Goal: Task Accomplishment & Management: Use online tool/utility

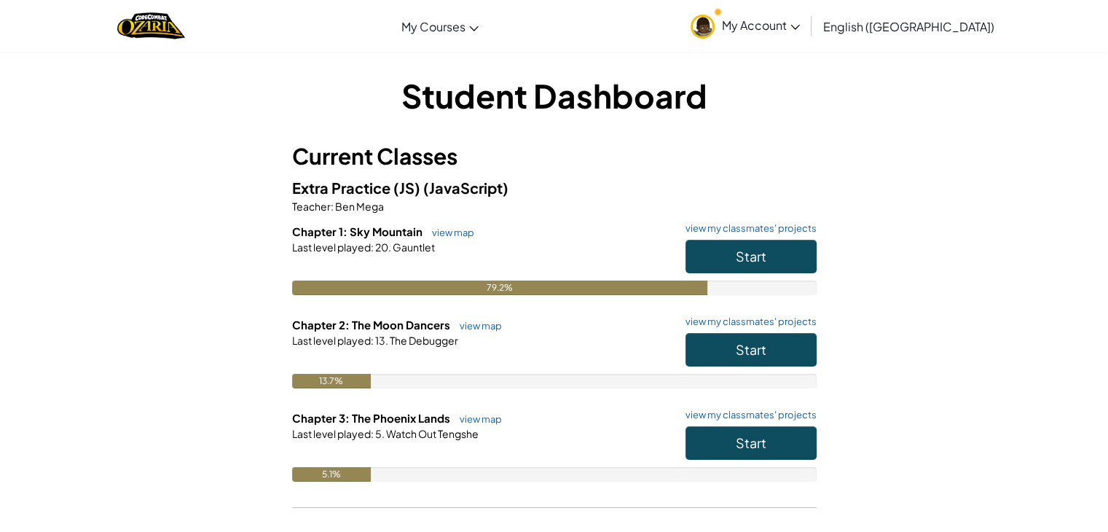
scroll to position [465, 0]
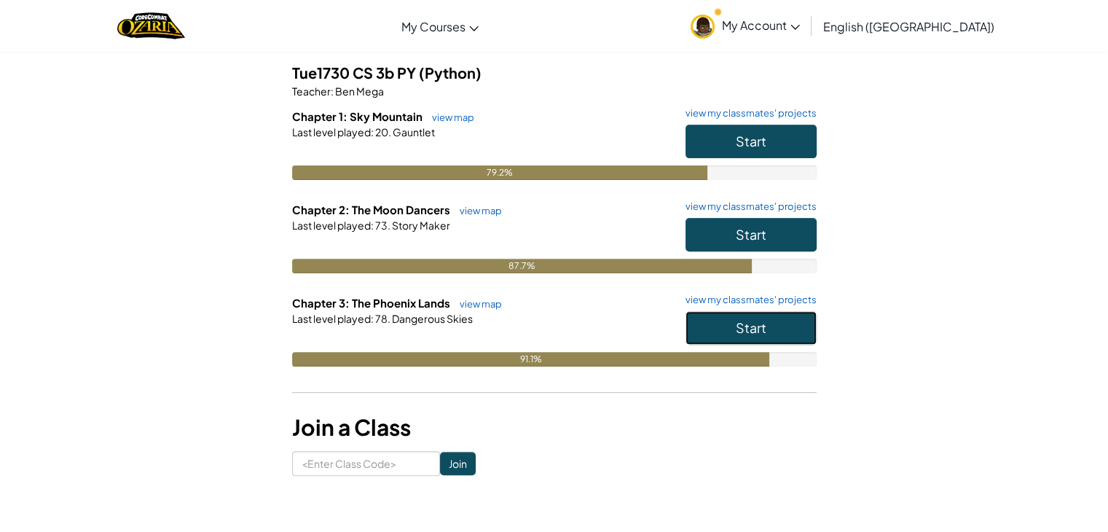
click at [744, 327] on span "Start" at bounding box center [751, 327] width 31 height 17
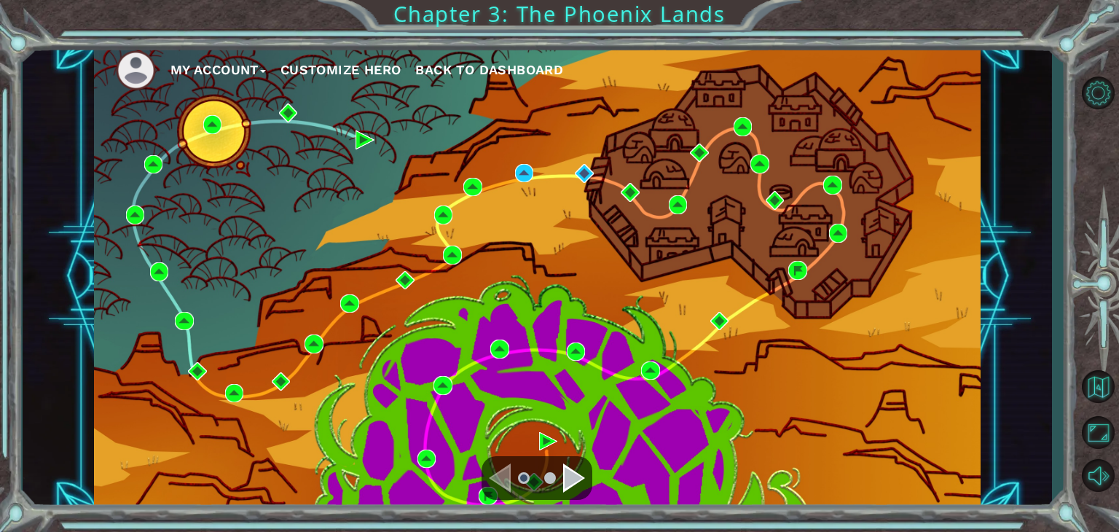
click at [571, 475] on div "Navigate to the next page" at bounding box center [574, 477] width 22 height 29
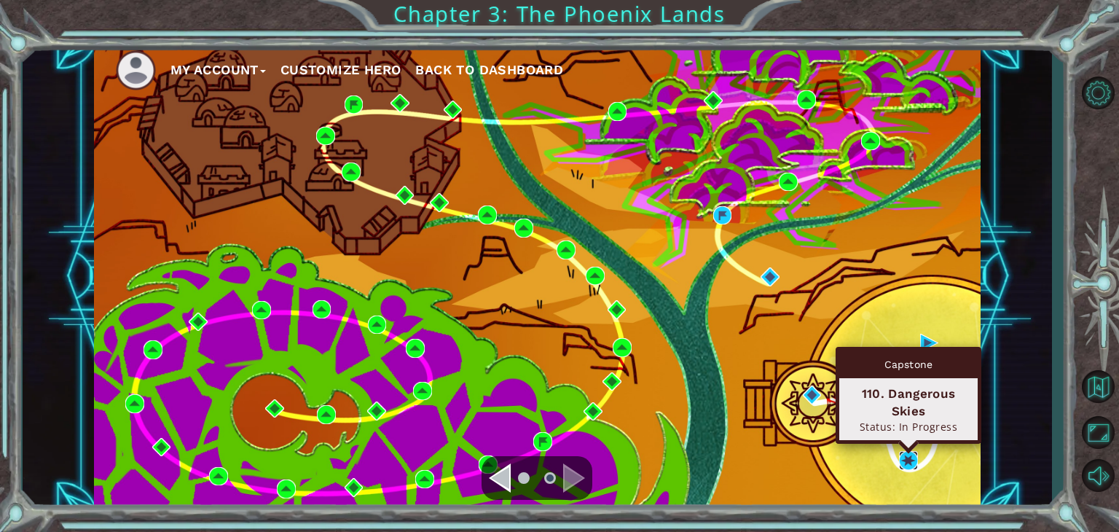
click at [904, 463] on img at bounding box center [908, 460] width 19 height 19
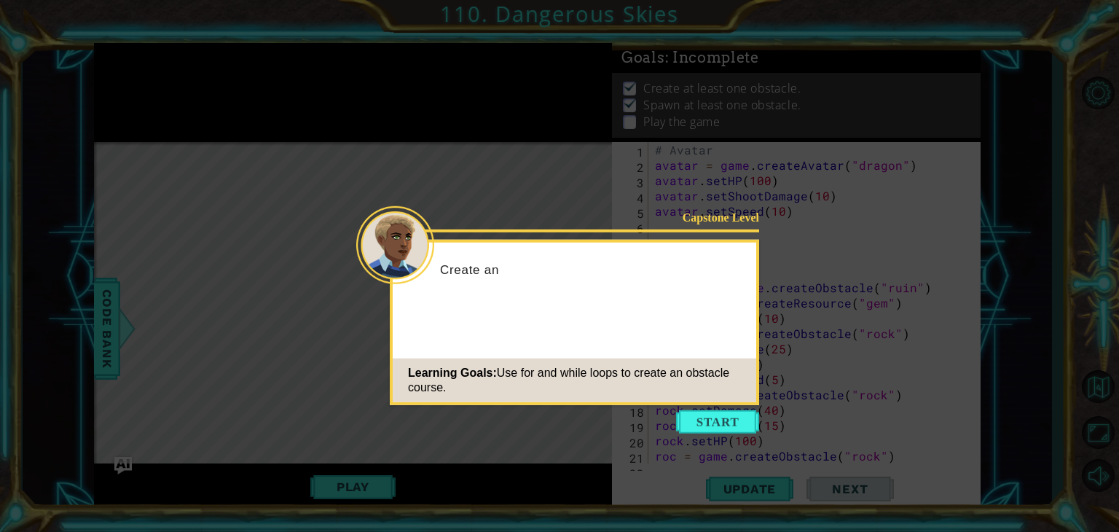
scroll to position [275, 0]
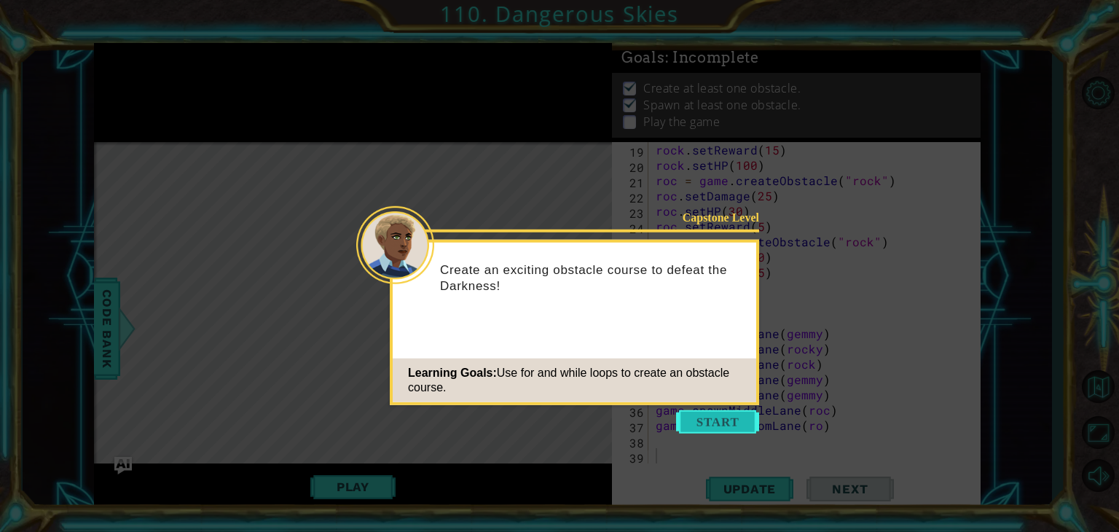
click at [720, 420] on button "Start" at bounding box center [717, 421] width 83 height 23
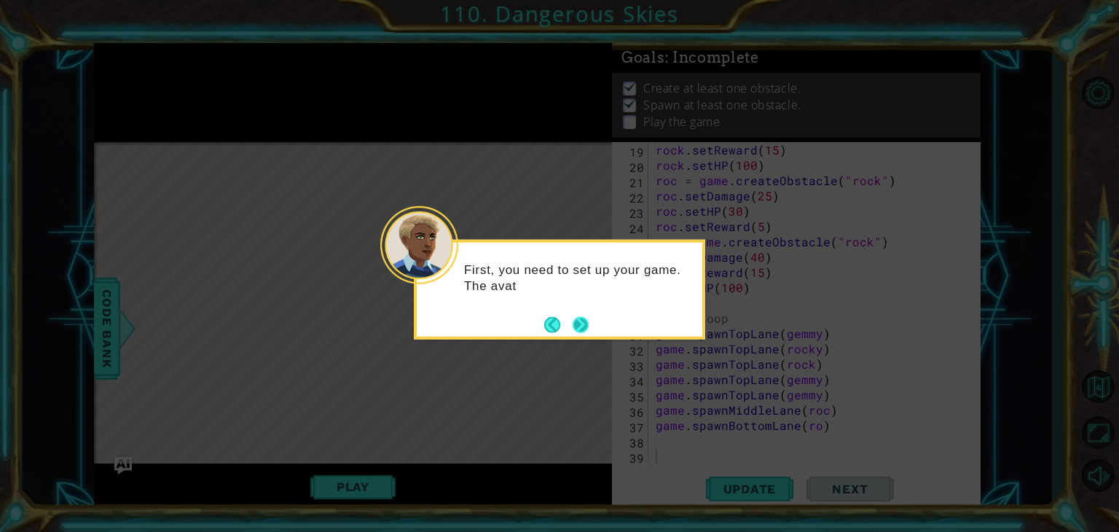
click at [575, 326] on button "Next" at bounding box center [581, 324] width 16 height 16
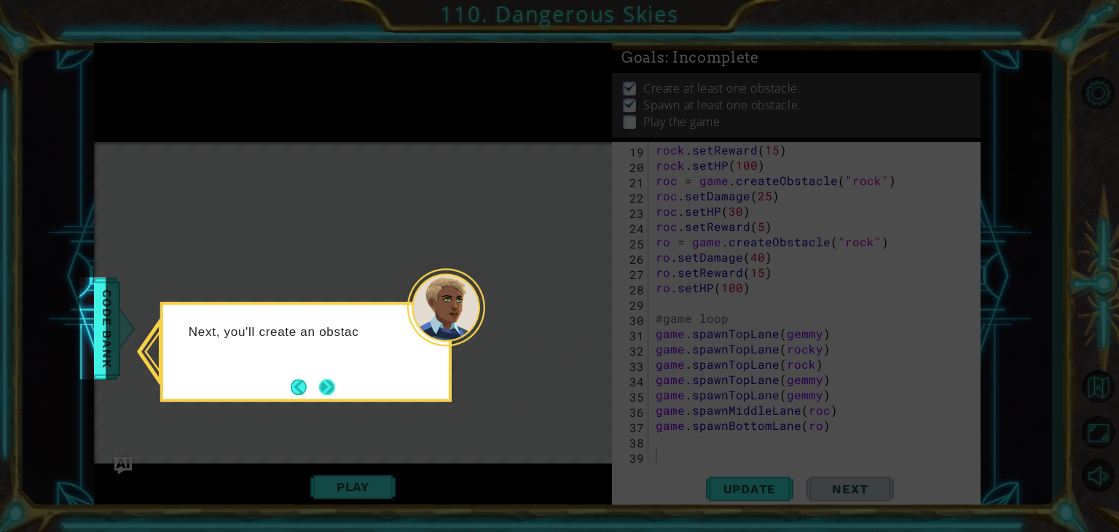
click at [329, 392] on button "Next" at bounding box center [327, 387] width 16 height 16
click at [330, 392] on button "Next" at bounding box center [327, 387] width 16 height 16
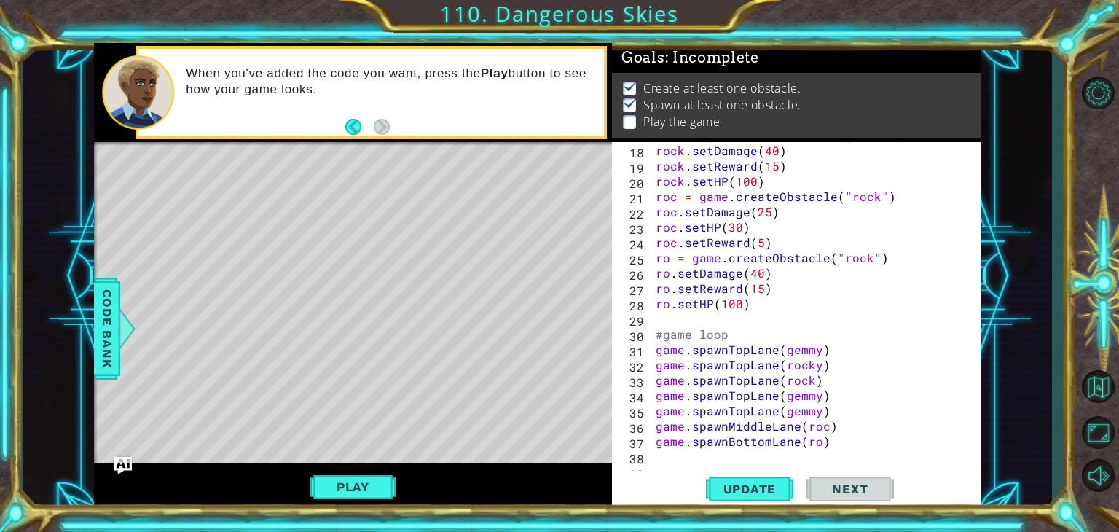
scroll to position [220, 0]
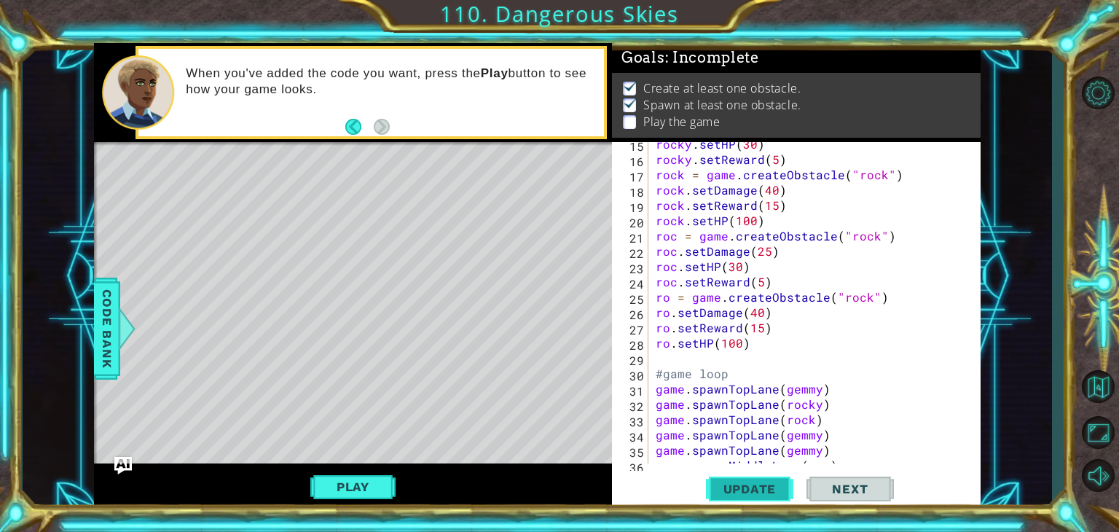
drag, startPoint x: 753, startPoint y: 500, endPoint x: 730, endPoint y: 493, distance: 24.2
click at [730, 493] on span "Update" at bounding box center [750, 488] width 82 height 15
click at [340, 489] on button "Play" at bounding box center [352, 487] width 85 height 28
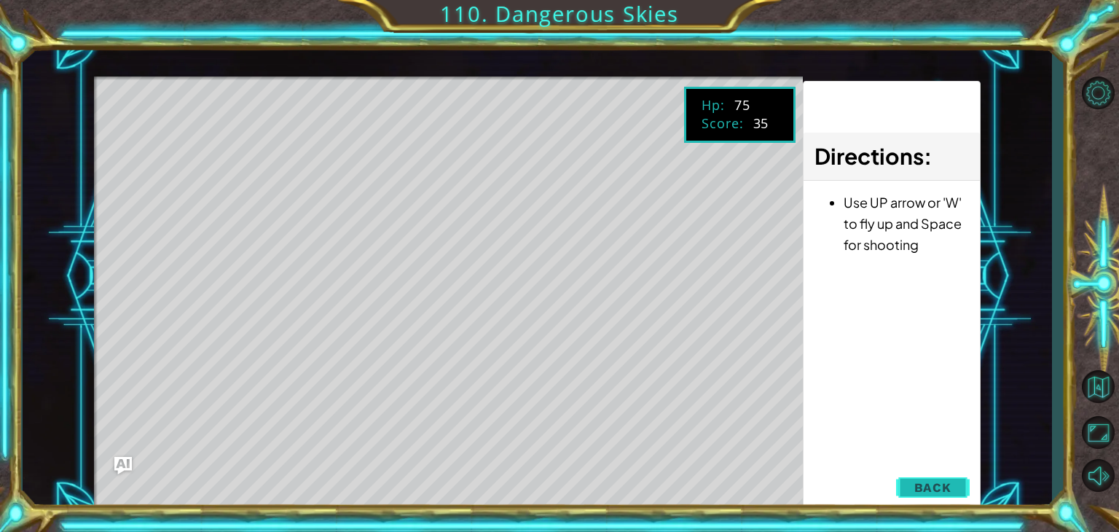
click at [953, 481] on button "Back" at bounding box center [933, 487] width 74 height 29
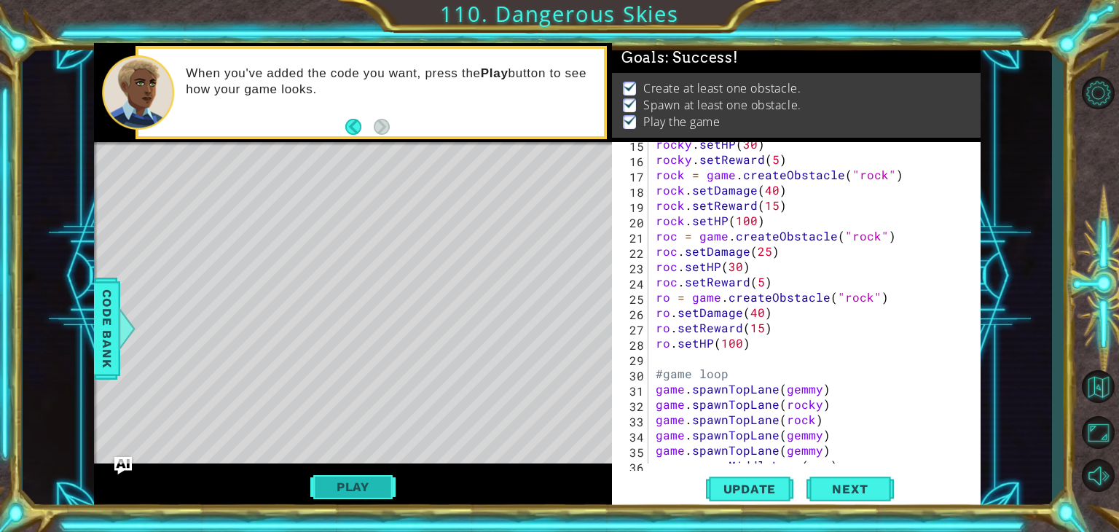
click at [355, 486] on button "Play" at bounding box center [352, 487] width 85 height 28
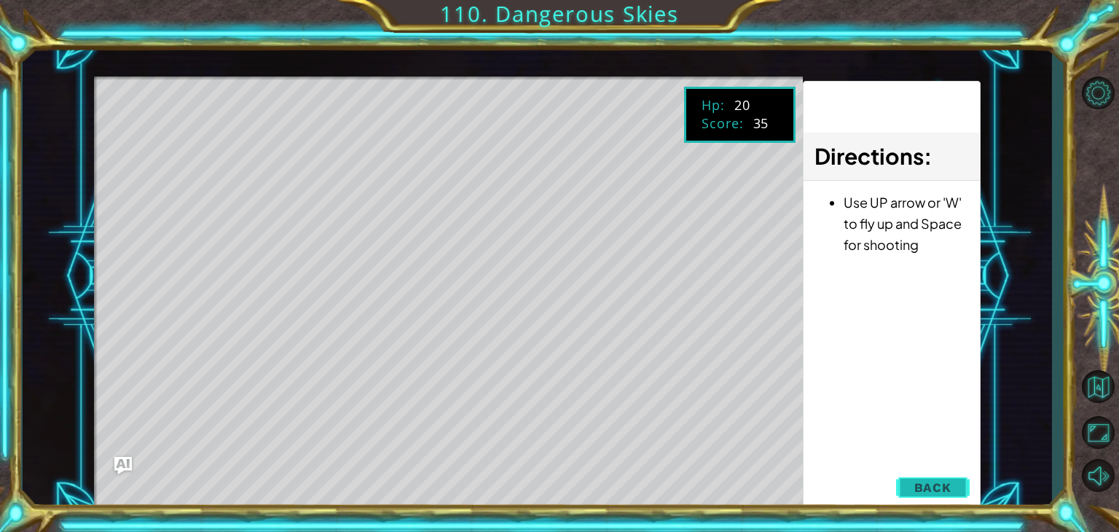
click at [953, 482] on button "Back" at bounding box center [933, 487] width 74 height 29
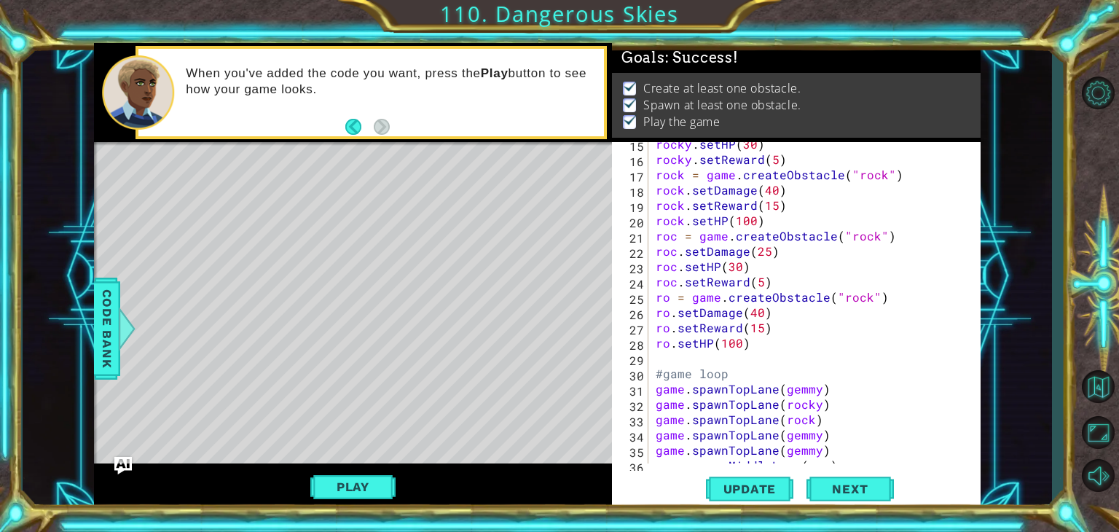
drag, startPoint x: 364, startPoint y: 498, endPoint x: 431, endPoint y: 434, distance: 91.7
click at [370, 495] on button "Play" at bounding box center [352, 487] width 85 height 28
